Goal: Task Accomplishment & Management: Manage account settings

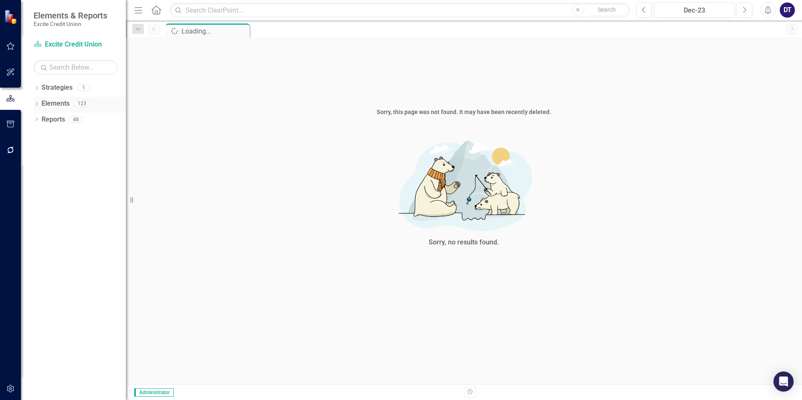
click at [59, 101] on link "Elements" at bounding box center [56, 104] width 28 height 10
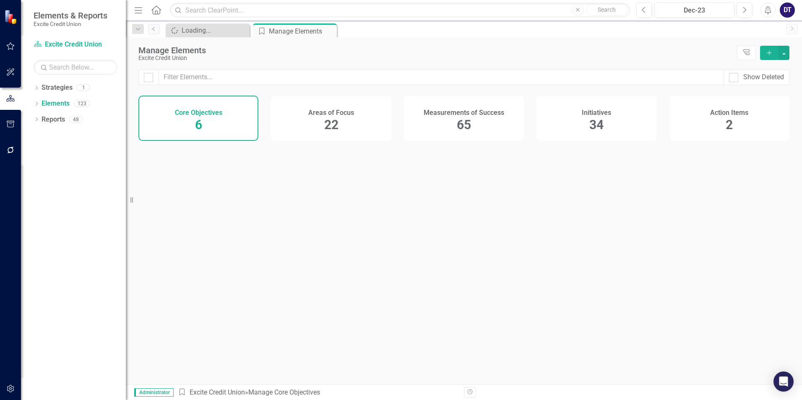
click at [441, 125] on div "Measurements of Success 65" at bounding box center [464, 118] width 120 height 45
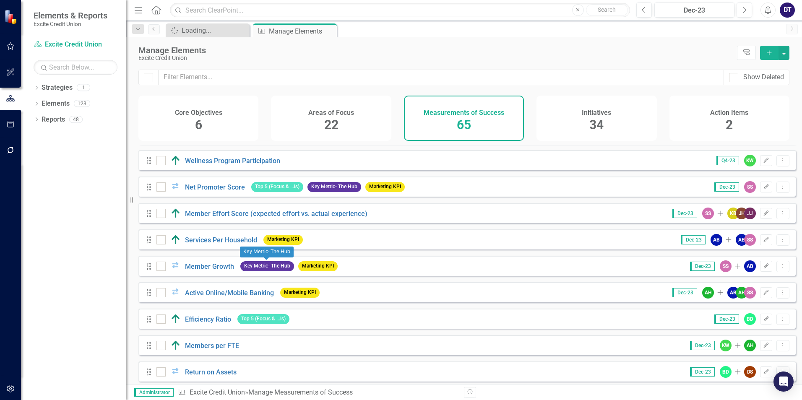
scroll to position [252, 0]
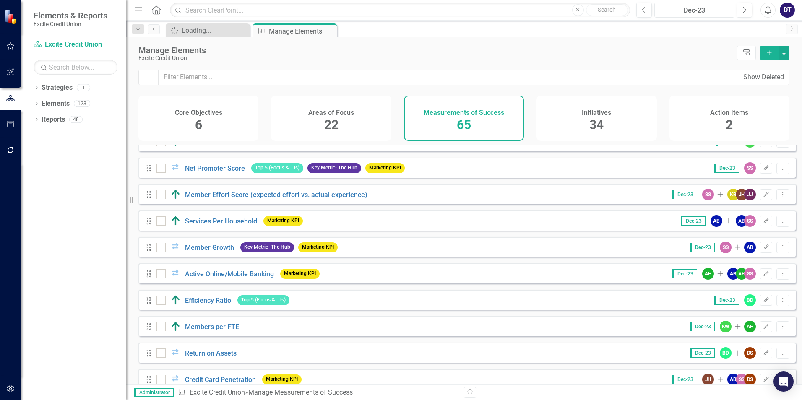
click at [713, 8] on div "Dec-23" at bounding box center [694, 10] width 74 height 10
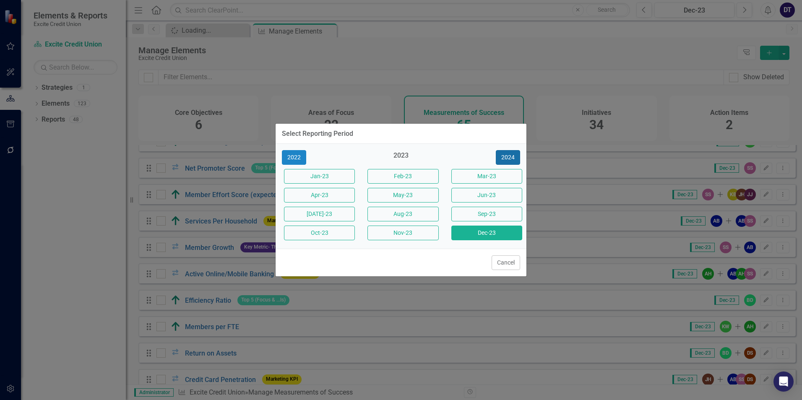
click at [504, 156] on button "2024" at bounding box center [508, 157] width 24 height 15
click at [502, 155] on button "2025" at bounding box center [508, 157] width 24 height 15
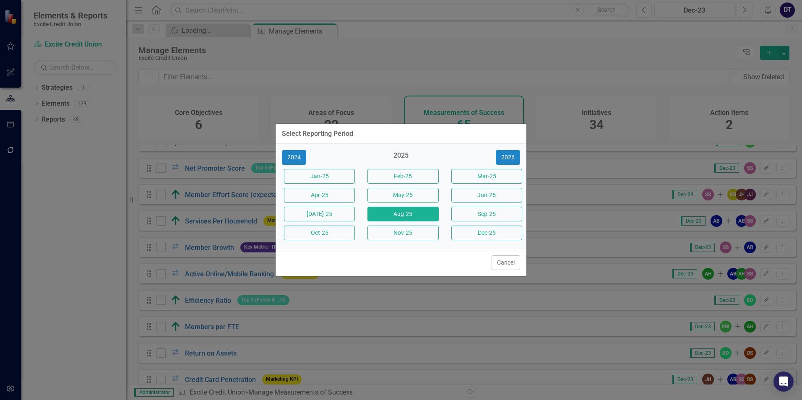
click at [394, 214] on button "Aug-25" at bounding box center [402, 214] width 71 height 15
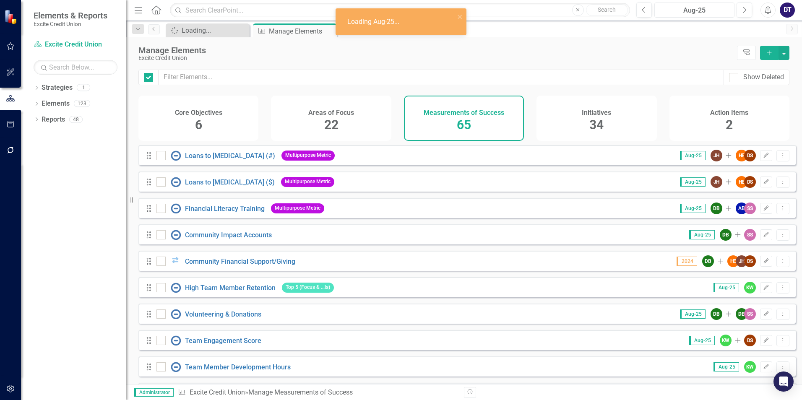
checkbox input "false"
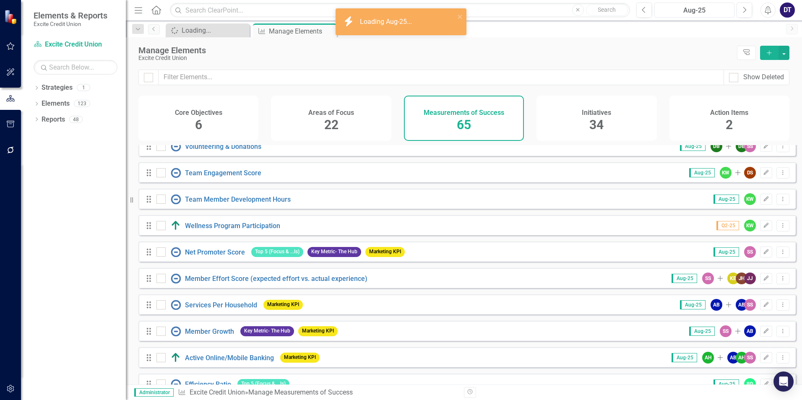
scroll to position [210, 0]
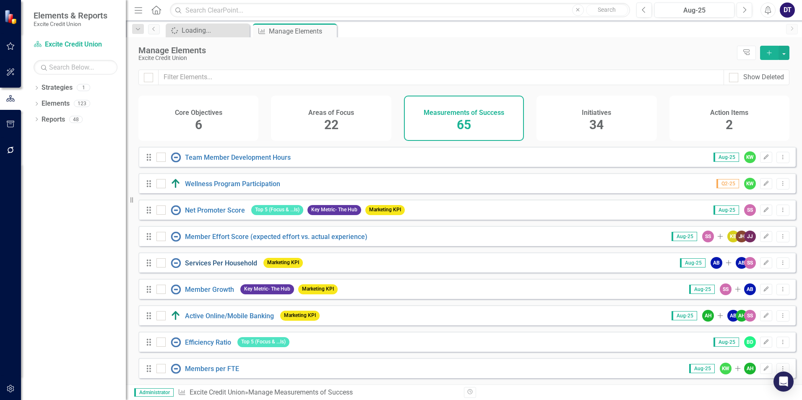
click at [231, 267] on link "Services Per Household" at bounding box center [221, 263] width 72 height 8
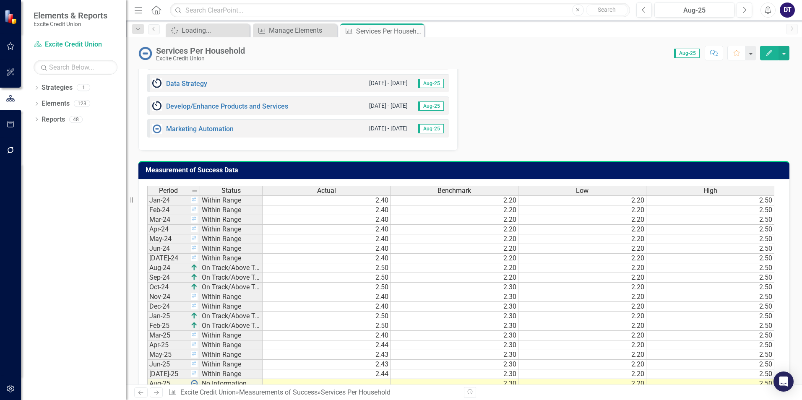
scroll to position [658, 0]
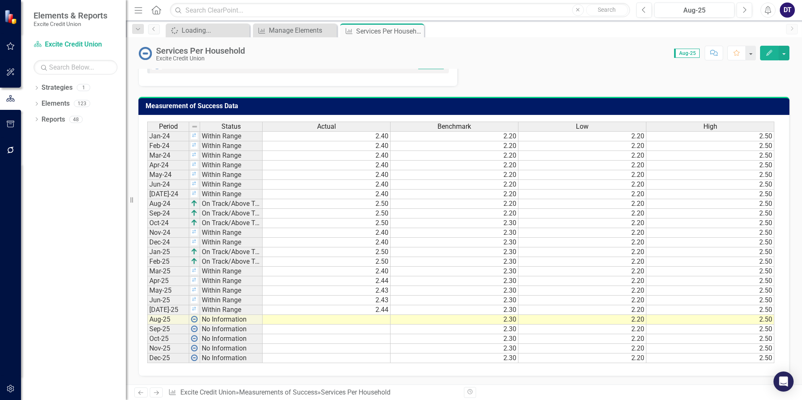
click at [368, 320] on td at bounding box center [327, 320] width 128 height 10
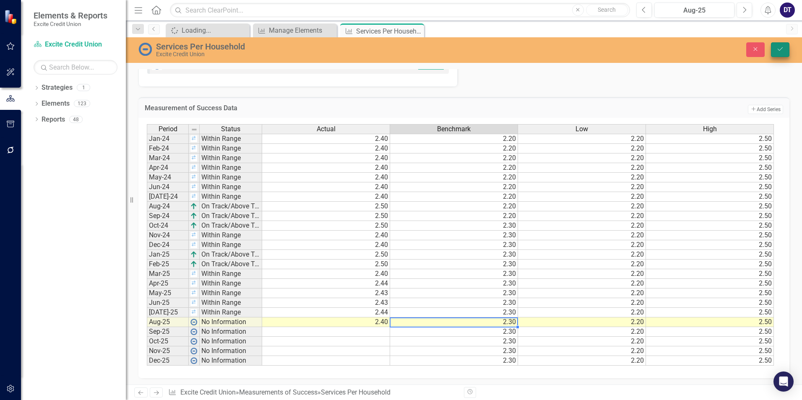
type textarea "2.3"
click at [783, 49] on icon "Save" at bounding box center [780, 49] width 8 height 6
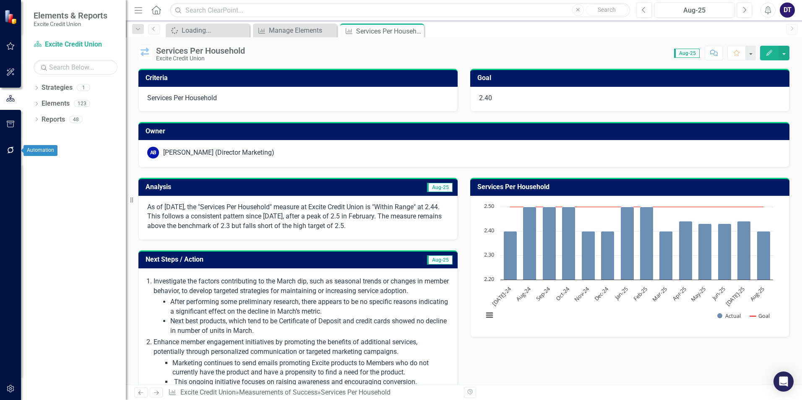
click at [8, 152] on icon "button" at bounding box center [10, 150] width 9 height 7
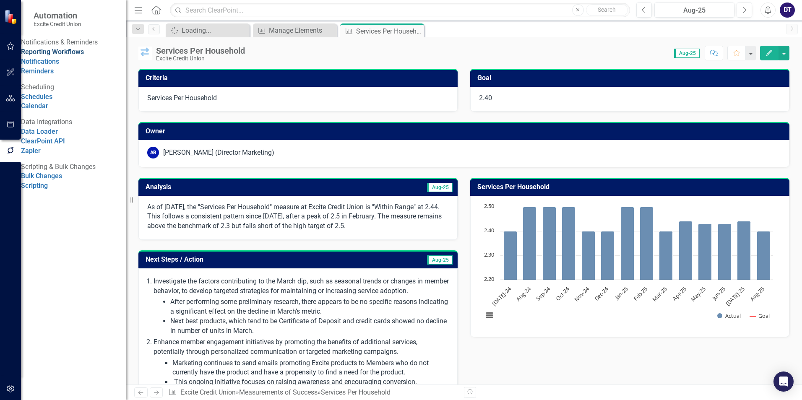
click at [84, 56] on link "Reporting Workflows" at bounding box center [52, 52] width 63 height 8
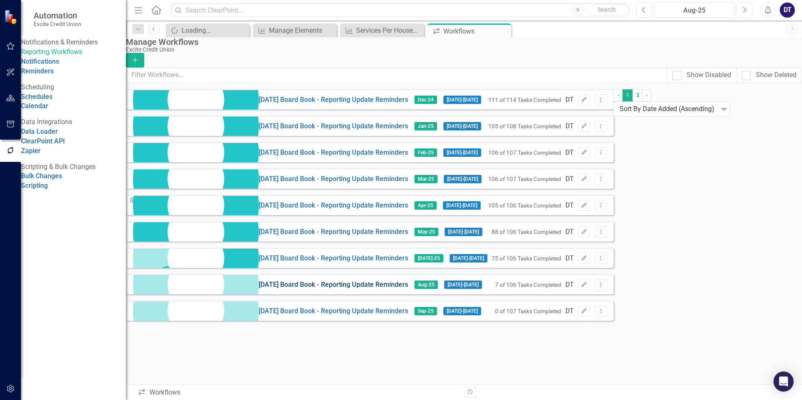
click at [259, 290] on link "[DATE] Board Book - Reporting Update Reminders" at bounding box center [333, 285] width 149 height 10
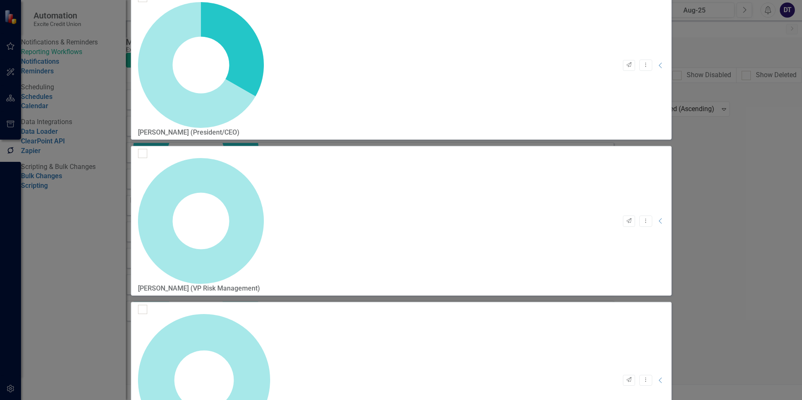
checkbox input "false"
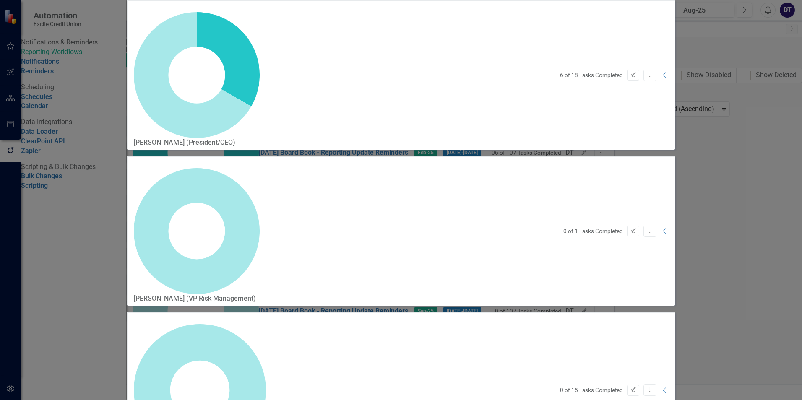
checkbox input "true"
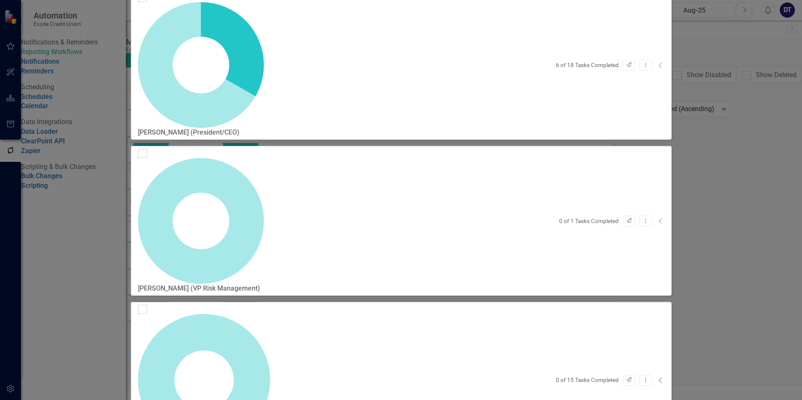
click at [665, 377] on icon "Collapse" at bounding box center [660, 380] width 8 height 7
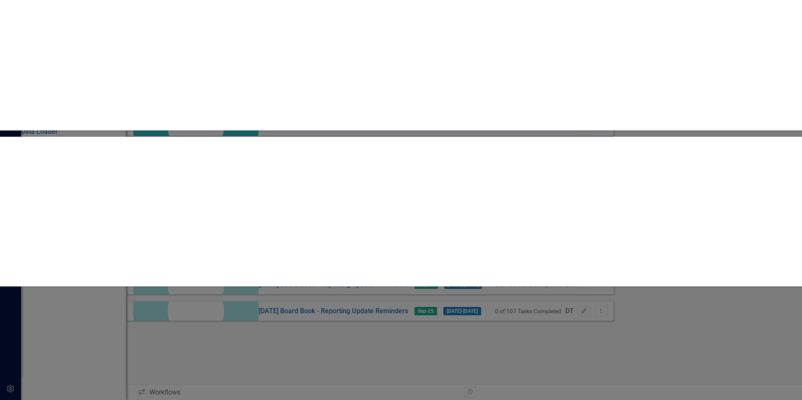
scroll to position [252, 0]
checkbox input "true"
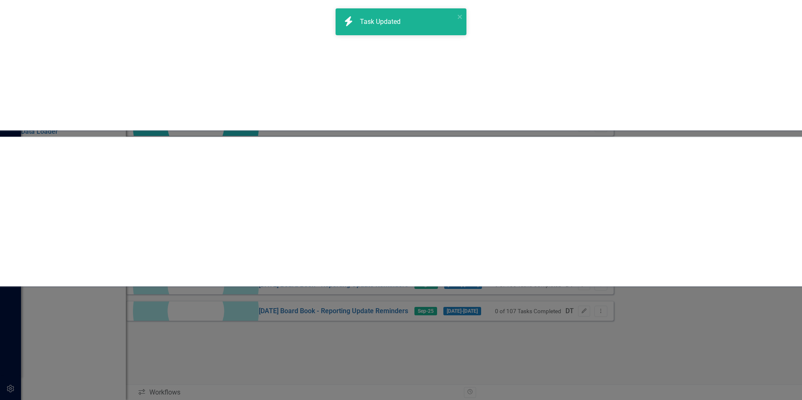
checkbox input "true"
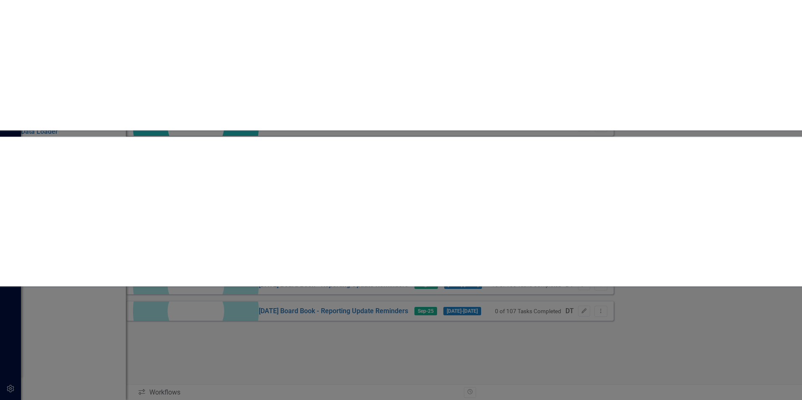
scroll to position [413, 0]
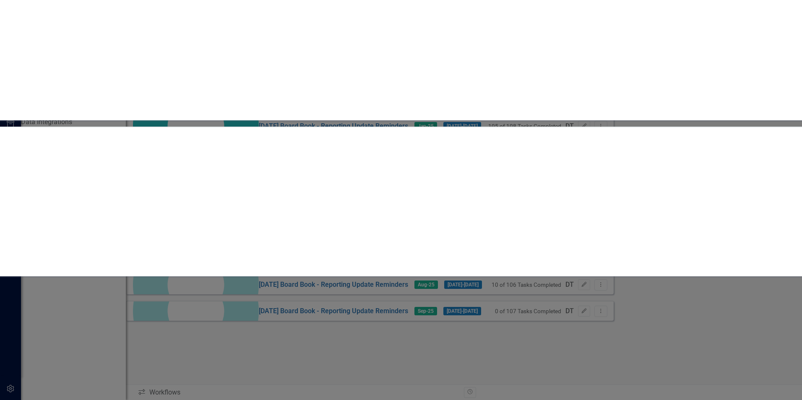
scroll to position [748, 0]
checkbox input "true"
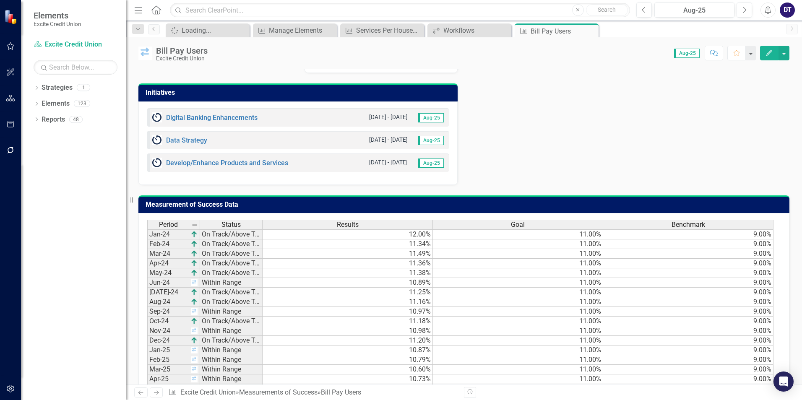
scroll to position [419, 0]
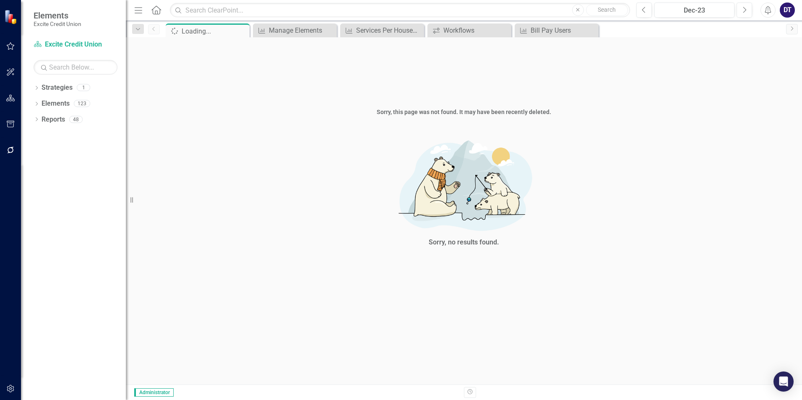
click at [781, 13] on div "DT" at bounding box center [787, 10] width 15 height 15
click at [755, 105] on link "icon.portal Success Portal" at bounding box center [761, 105] width 66 height 16
